Goal: Task Accomplishment & Management: Use online tool/utility

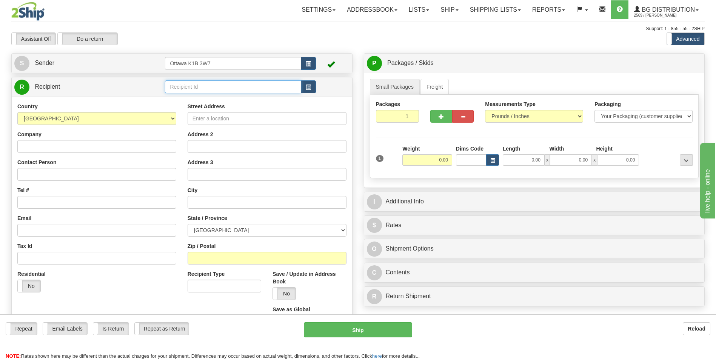
click at [217, 84] on input "text" at bounding box center [233, 86] width 136 height 13
type input "9"
click button "Delete" at bounding box center [0, 0] width 0 height 0
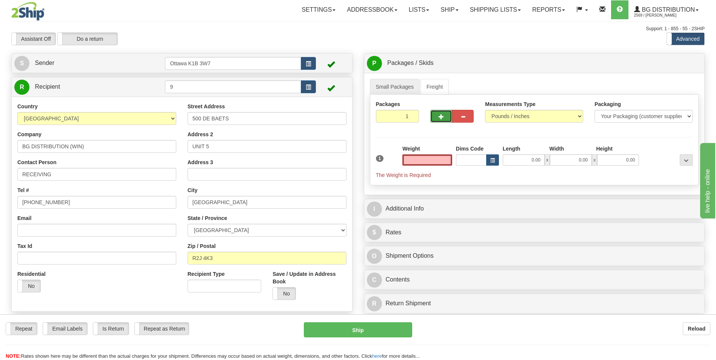
type input "0.00"
drag, startPoint x: 443, startPoint y: 116, endPoint x: 442, endPoint y: 121, distance: 5.0
click at [443, 116] on span "button" at bounding box center [440, 116] width 5 height 5
click at [441, 117] on span "button" at bounding box center [440, 116] width 5 height 5
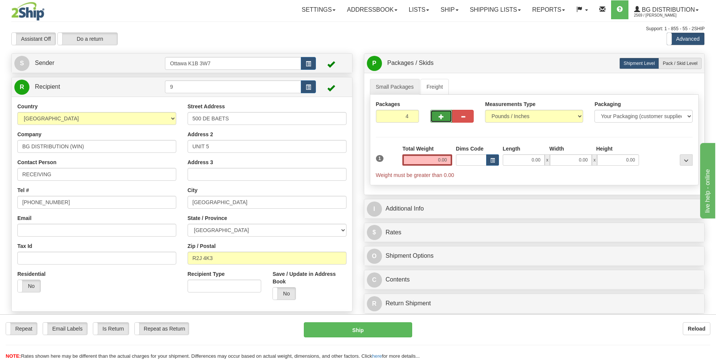
click at [435, 116] on button "button" at bounding box center [441, 116] width 22 height 13
click at [435, 118] on button "button" at bounding box center [441, 116] width 22 height 13
click at [439, 118] on span "button" at bounding box center [440, 116] width 5 height 5
type input "7"
click at [689, 68] on label "Pack / Skid Level Pack.." at bounding box center [679, 63] width 43 height 11
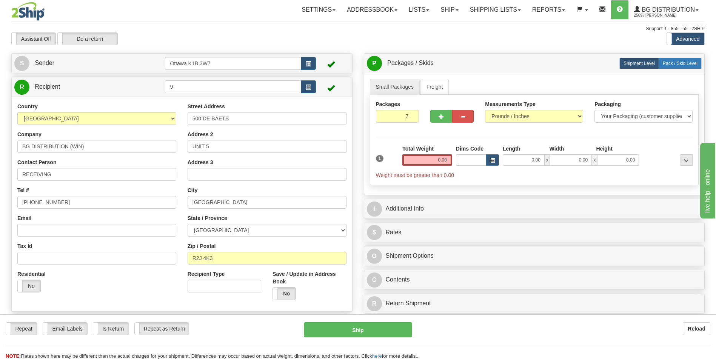
radio input "true"
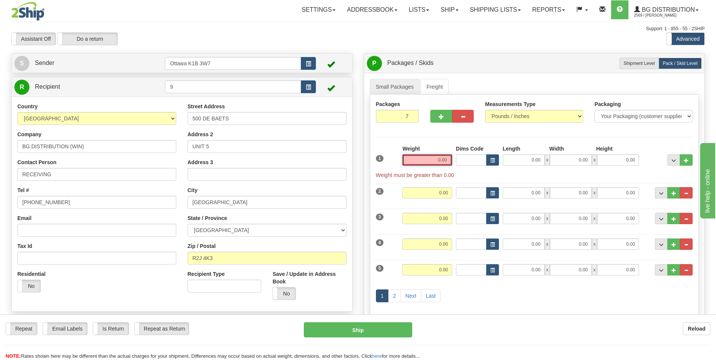
click at [425, 159] on input "0.00" at bounding box center [427, 159] width 50 height 11
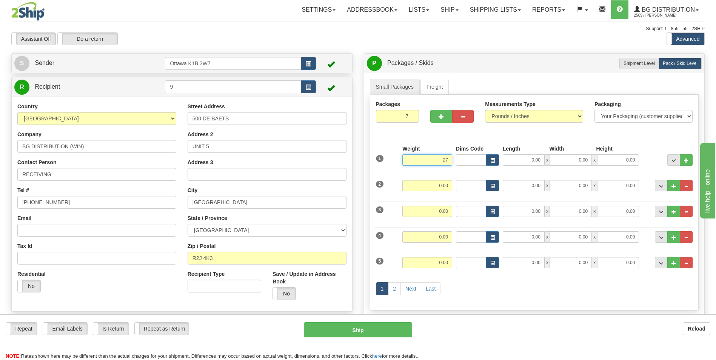
type input "27.00"
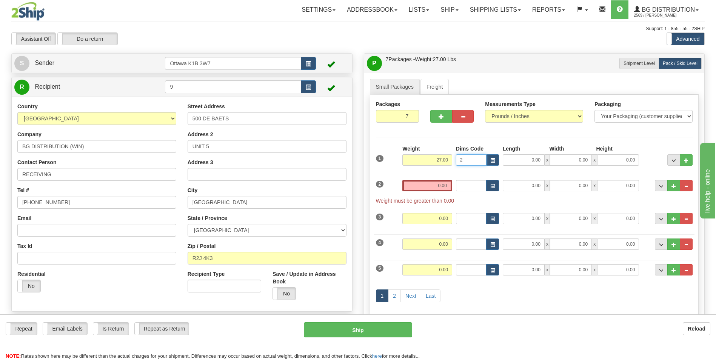
type input "27"
drag, startPoint x: 483, startPoint y: 161, endPoint x: 436, endPoint y: 164, distance: 47.2
click at [436, 164] on div "1 Weight 27.00 Dims Code 27" at bounding box center [534, 158] width 321 height 27
click at [441, 186] on input "0.00" at bounding box center [427, 185] width 50 height 11
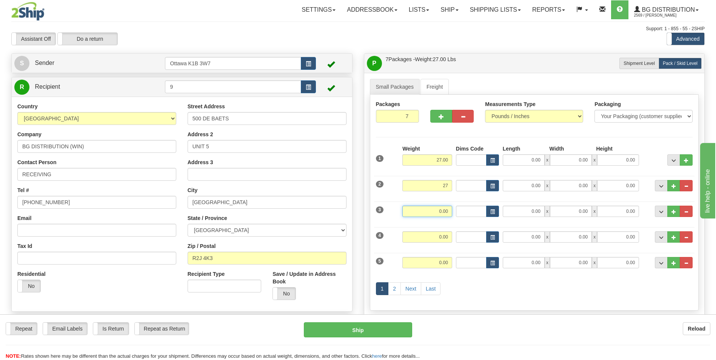
type input "27.00"
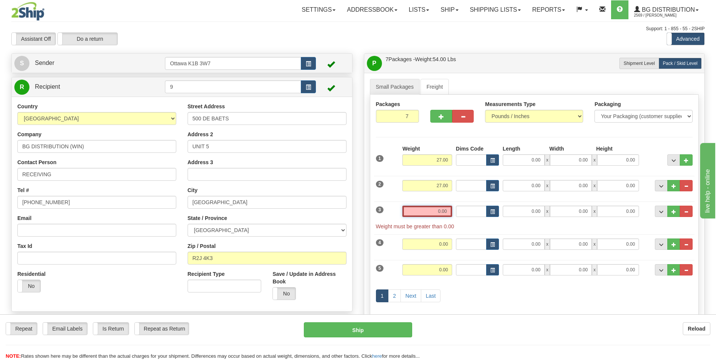
click at [444, 211] on input "0.00" at bounding box center [427, 211] width 50 height 11
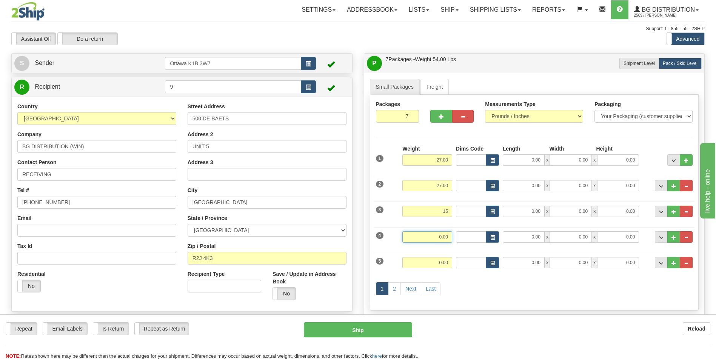
type input "15.00"
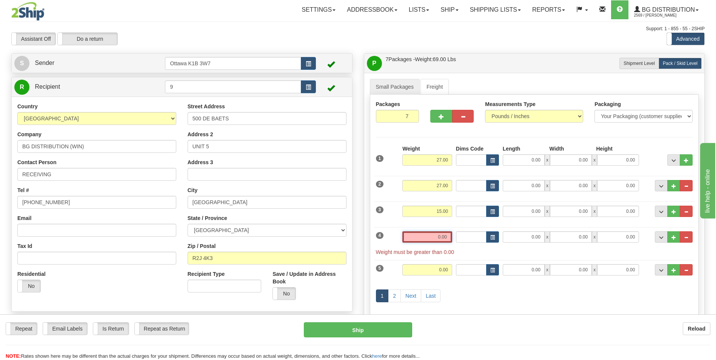
click at [445, 238] on input "0.00" at bounding box center [427, 236] width 50 height 11
type input "0.00"
click at [532, 211] on input "0.00" at bounding box center [524, 211] width 42 height 11
type input "42.00"
type input "8.00"
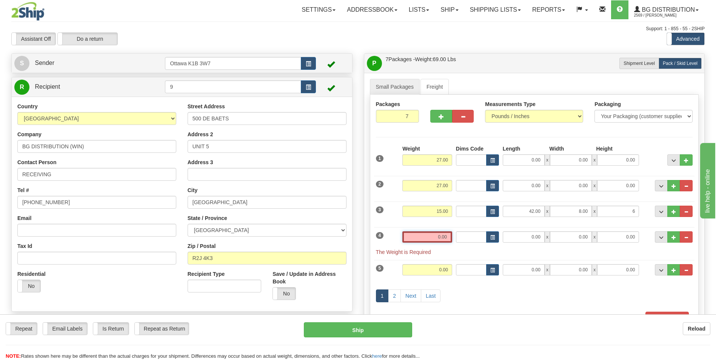
type input "6.00"
click at [430, 237] on input "0.00" at bounding box center [427, 236] width 50 height 11
type input "0.00"
click at [537, 239] on input "0.00" at bounding box center [524, 236] width 42 height 11
type input "0.00"
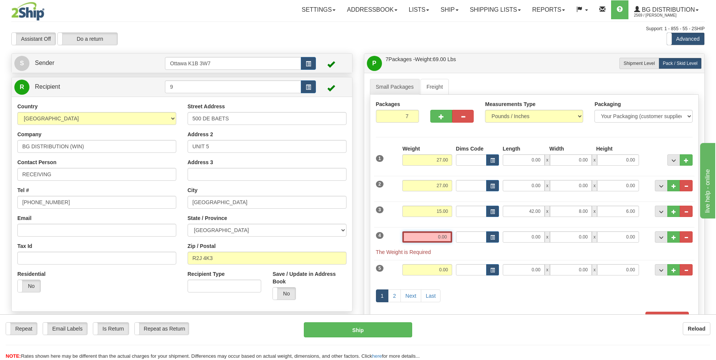
click at [427, 237] on input "0.00" at bounding box center [427, 236] width 50 height 11
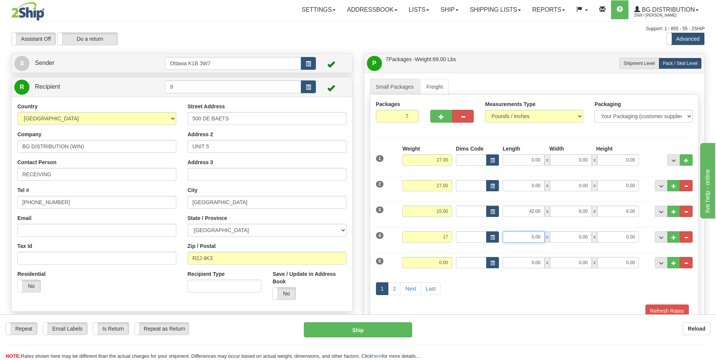
type input "17.00"
click at [532, 235] on input "0.00" at bounding box center [524, 236] width 42 height 11
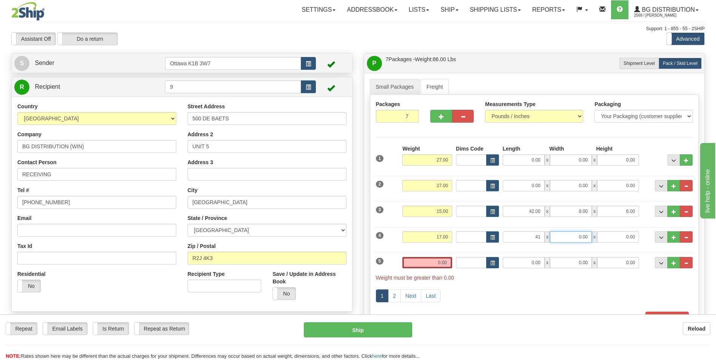
type input "41.00"
type input "12.00"
type input "7.00"
click at [435, 268] on input "0.00" at bounding box center [427, 262] width 50 height 11
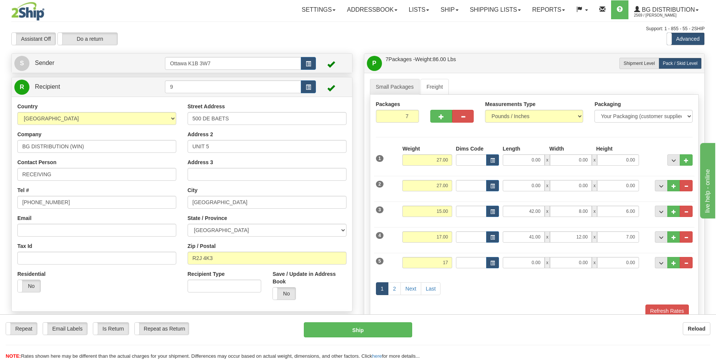
type input "17.00"
click at [480, 287] on div "1 2 Next Last" at bounding box center [534, 290] width 321 height 30
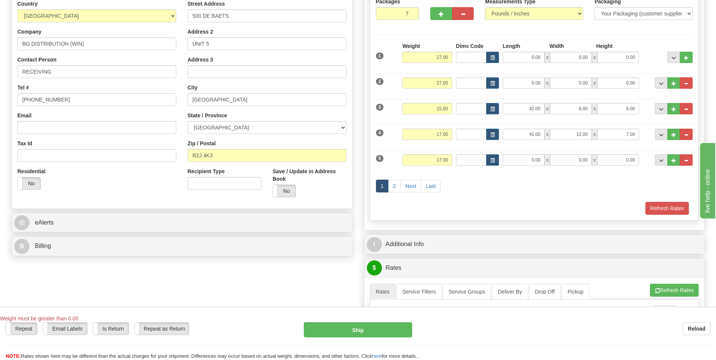
scroll to position [113, 0]
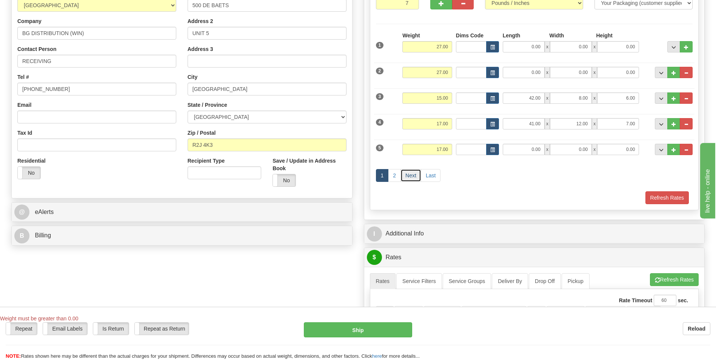
click at [411, 176] on link "Next" at bounding box center [410, 175] width 21 height 13
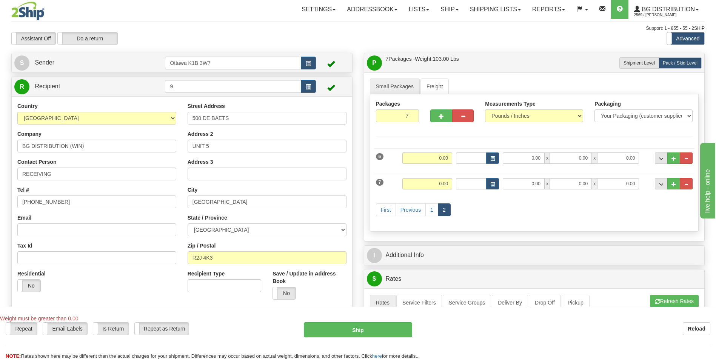
scroll to position [0, 0]
click at [423, 155] on input "0.00" at bounding box center [427, 158] width 50 height 11
type input "10.00"
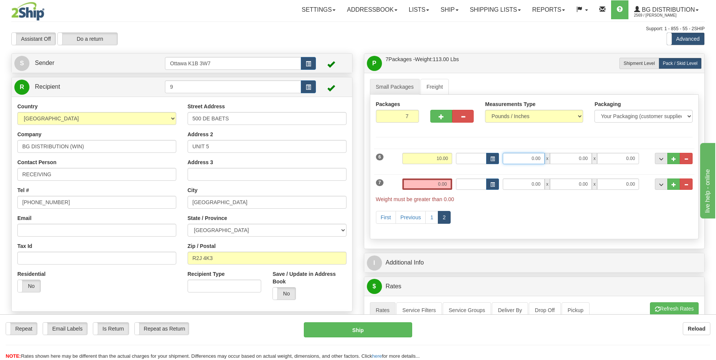
click at [529, 162] on input "0.00" at bounding box center [524, 158] width 42 height 11
type input "48.00"
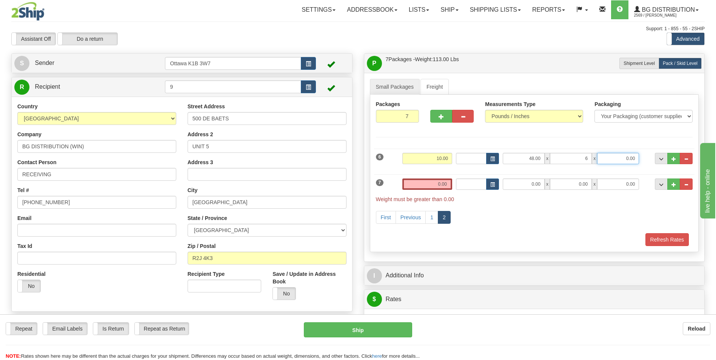
type input "6.00"
type input "4.00"
click at [440, 186] on input "0.00" at bounding box center [427, 183] width 50 height 11
type input "0.00"
drag, startPoint x: 535, startPoint y: 184, endPoint x: 539, endPoint y: 171, distance: 13.7
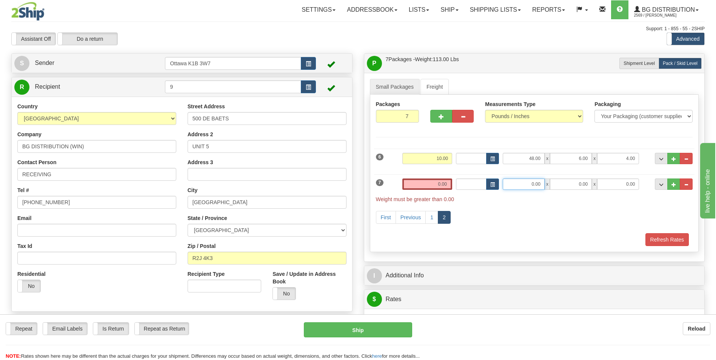
click at [535, 184] on input "0.00" at bounding box center [524, 183] width 42 height 11
type input "91.00"
type input "7.50"
type input "5.00"
click at [444, 183] on input "0.00" at bounding box center [427, 183] width 50 height 11
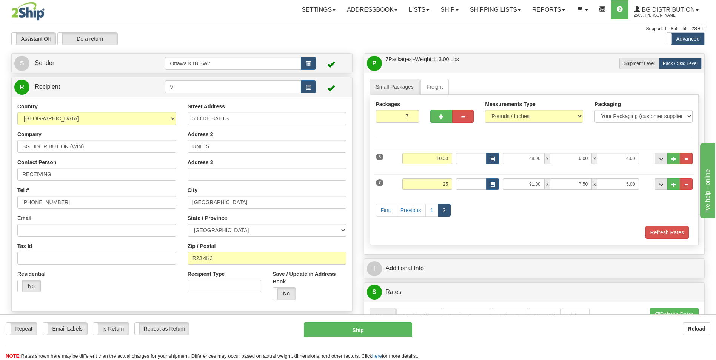
type input "25.00"
click at [529, 218] on div "First Previous 1 2" at bounding box center [534, 211] width 321 height 30
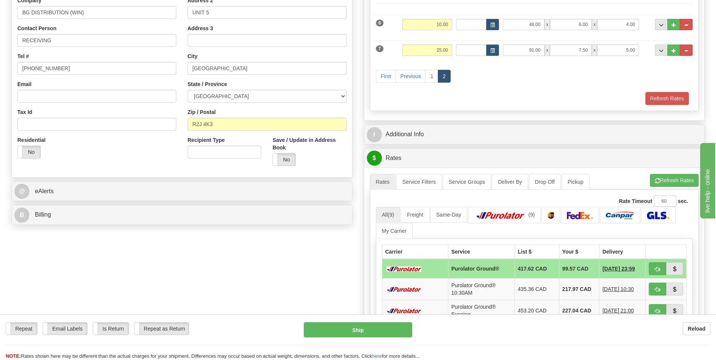
scroll to position [151, 0]
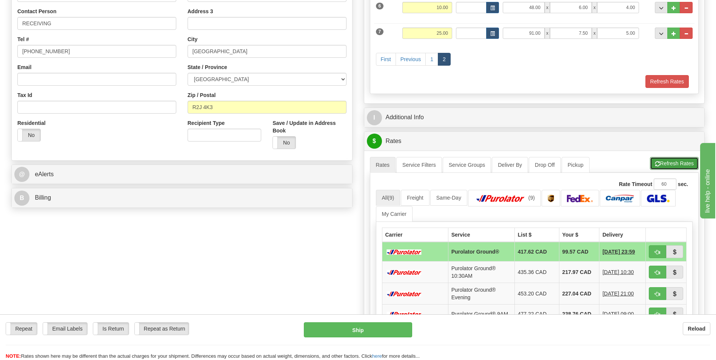
click at [683, 164] on button "Refresh Rates" at bounding box center [674, 163] width 49 height 13
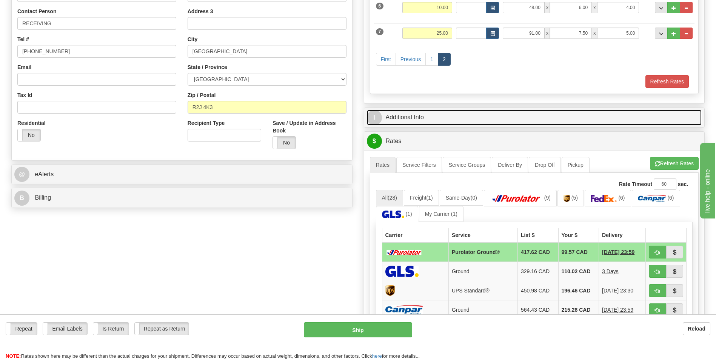
click at [406, 117] on link "I Additional Info" at bounding box center [534, 117] width 335 height 15
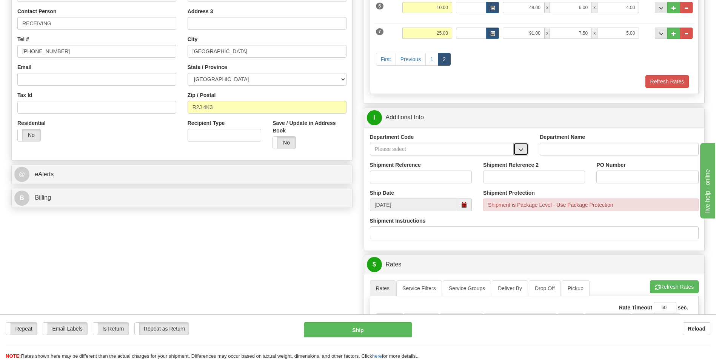
click at [523, 148] on span "button" at bounding box center [520, 149] width 5 height 5
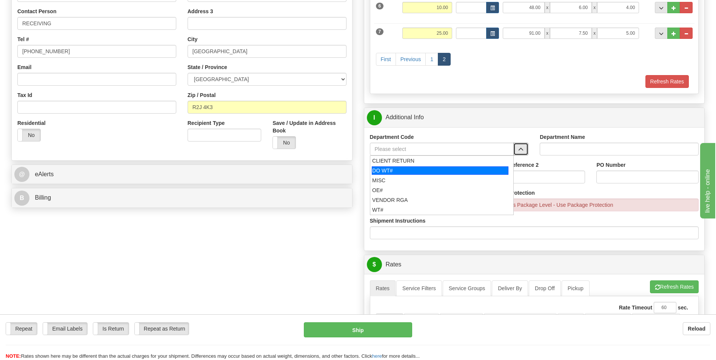
click at [410, 173] on div "DO WT#" at bounding box center [440, 170] width 137 height 8
type input "DO WT#"
type input "DIRECT ORDERS"
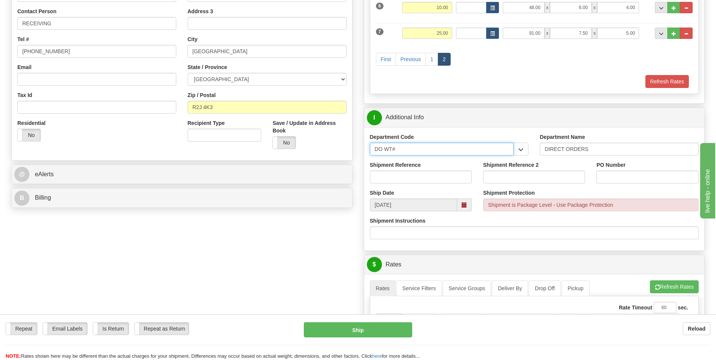
drag, startPoint x: 469, startPoint y: 149, endPoint x: 248, endPoint y: 140, distance: 221.7
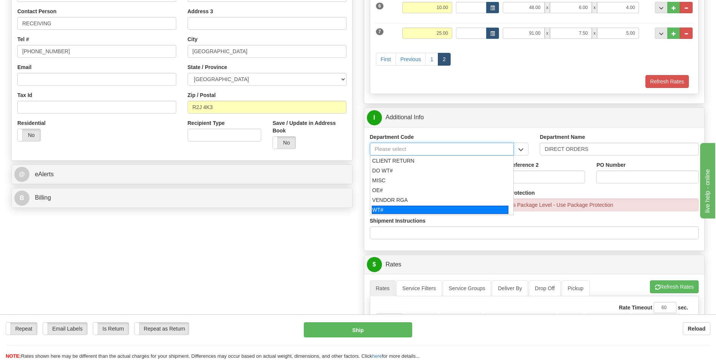
click at [414, 211] on div "WT#" at bounding box center [440, 210] width 137 height 8
type input "WT#"
type input "WAREHOUSE TRANSFERS"
type input "WT#"
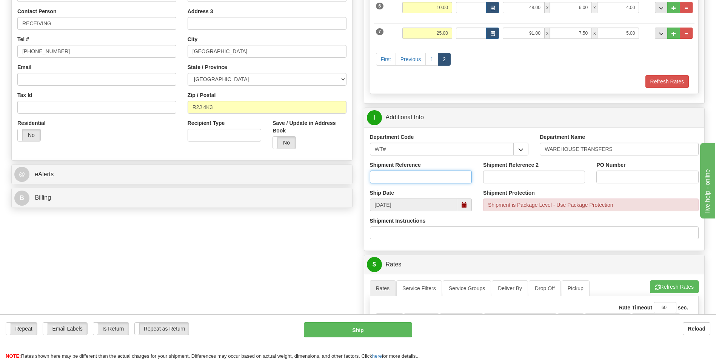
click at [409, 180] on input "Shipment Reference" at bounding box center [421, 177] width 102 height 13
click at [416, 176] on input "Shipment Reference" at bounding box center [421, 177] width 102 height 13
paste input "Drill down 164746"
type input "Drill down 164746"
drag, startPoint x: 447, startPoint y: 177, endPoint x: 258, endPoint y: 176, distance: 189.0
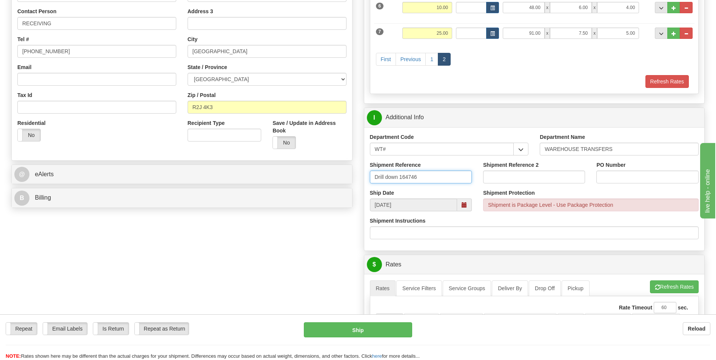
type input "164746-00"
click at [635, 177] on input "PO Number" at bounding box center [647, 177] width 102 height 13
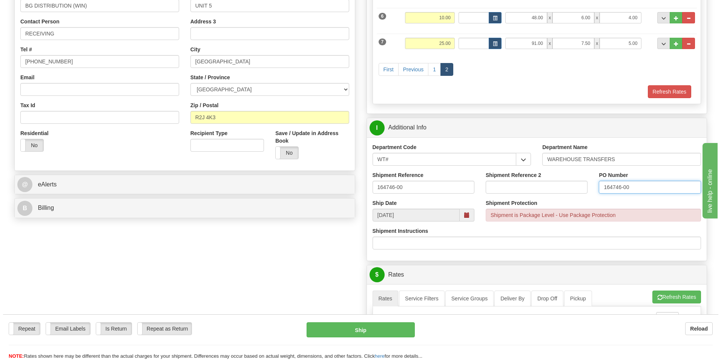
scroll to position [189, 0]
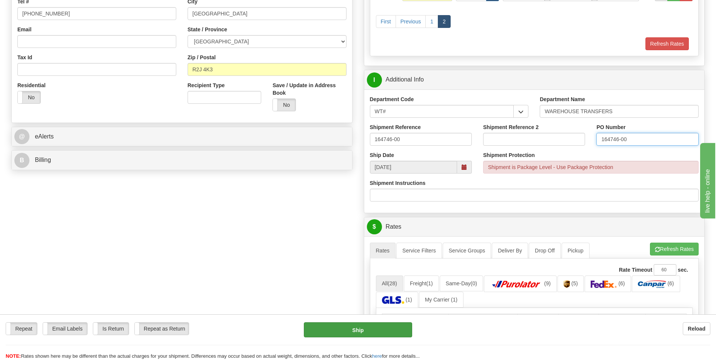
type input "164746-00"
click at [382, 331] on button "Ship" at bounding box center [358, 329] width 108 height 15
type input "260"
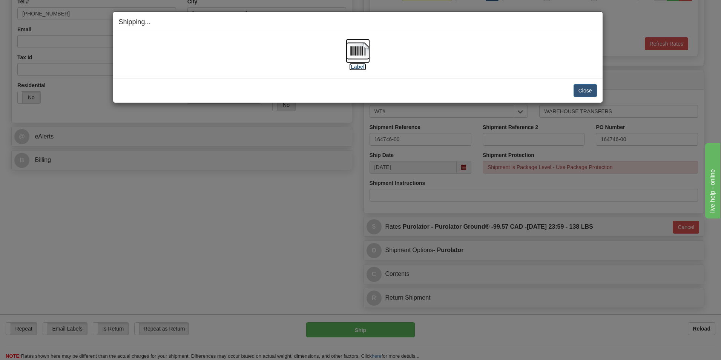
click at [357, 65] on label "[Label]" at bounding box center [357, 67] width 17 height 8
